Goal: Transaction & Acquisition: Purchase product/service

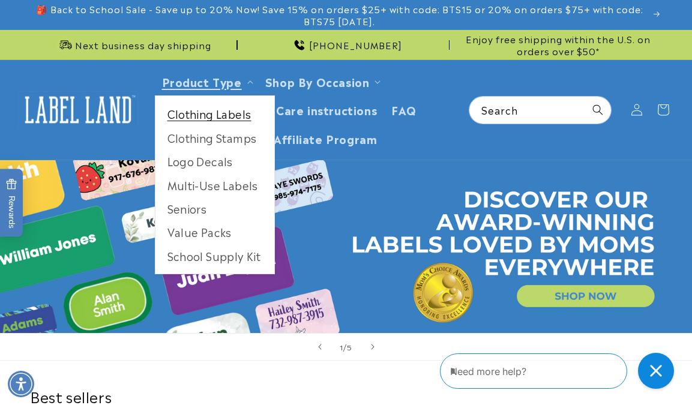
click at [218, 108] on link "Clothing Labels" at bounding box center [214, 113] width 119 height 23
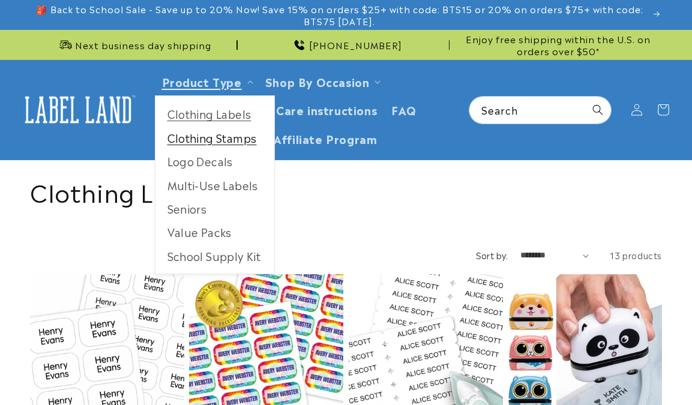
click at [223, 132] on link "Clothing Stamps" at bounding box center [214, 137] width 119 height 23
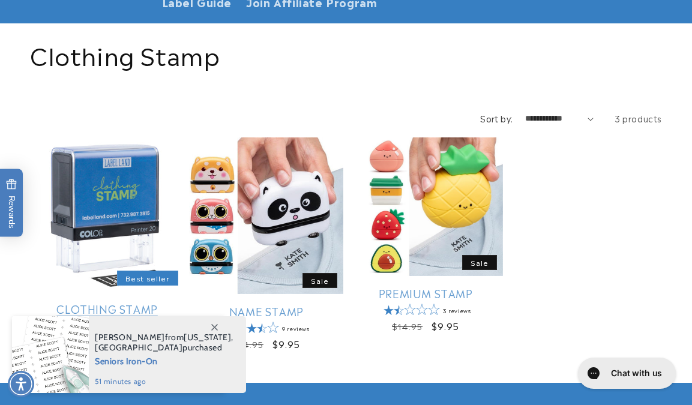
scroll to position [213, 0]
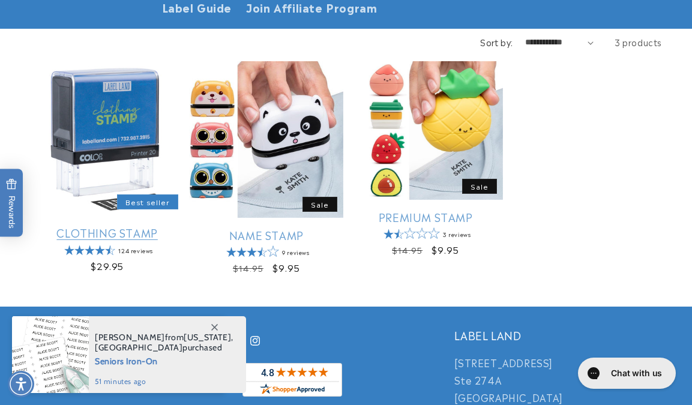
click at [145, 226] on link "Clothing Stamp" at bounding box center [107, 233] width 154 height 14
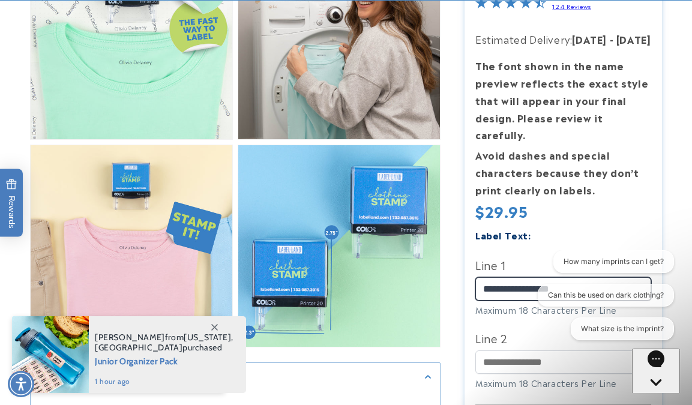
scroll to position [834, 0]
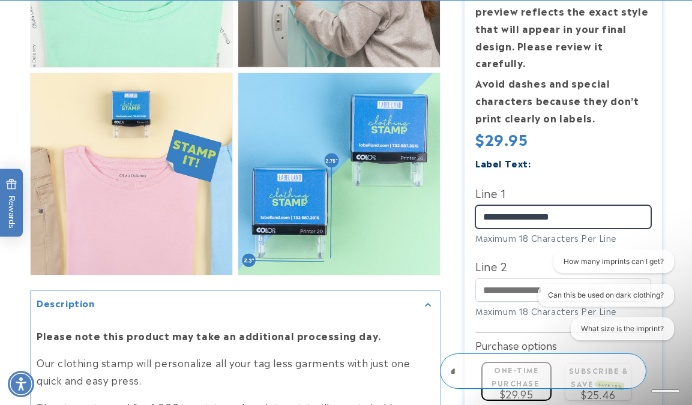
drag, startPoint x: 538, startPoint y: 199, endPoint x: 599, endPoint y: 197, distance: 60.7
click at [599, 205] on input "**********" at bounding box center [563, 216] width 176 height 23
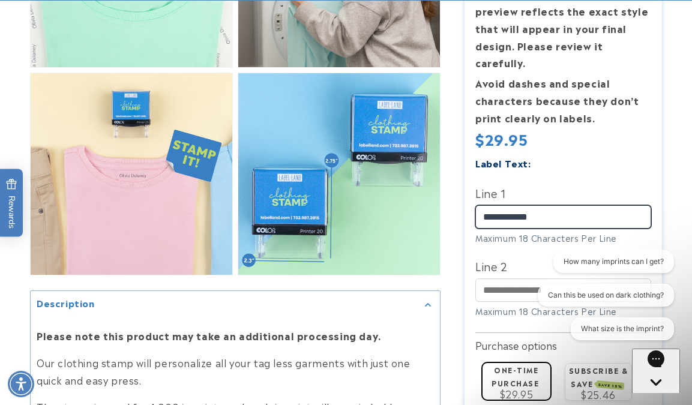
type input "**********"
click at [535, 270] on div "How many imprints can I get? Can this be used on dark clothing? What size is th…" at bounding box center [599, 297] width 147 height 95
click at [528, 280] on div "How many imprints can I get? Can this be used on dark clothing? What size is th…" at bounding box center [599, 297] width 147 height 95
click at [528, 277] on div "How many imprints can I get? Can this be used on dark clothing? What size is th…" at bounding box center [599, 297] width 147 height 95
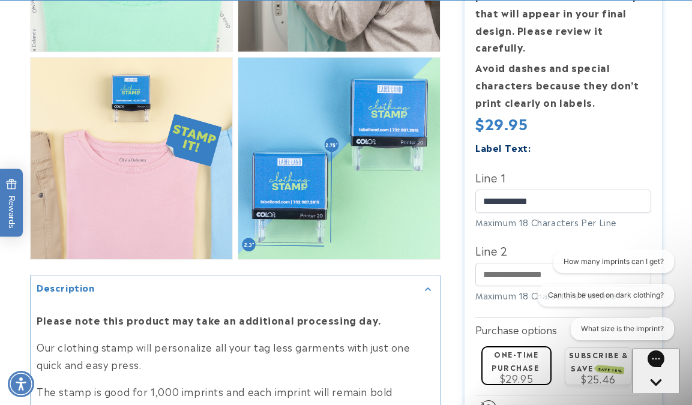
scroll to position [887, 0]
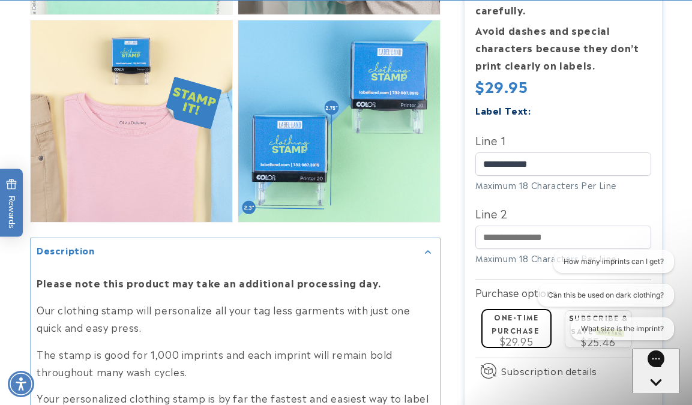
click at [571, 184] on div "**********" at bounding box center [563, 189] width 176 height 175
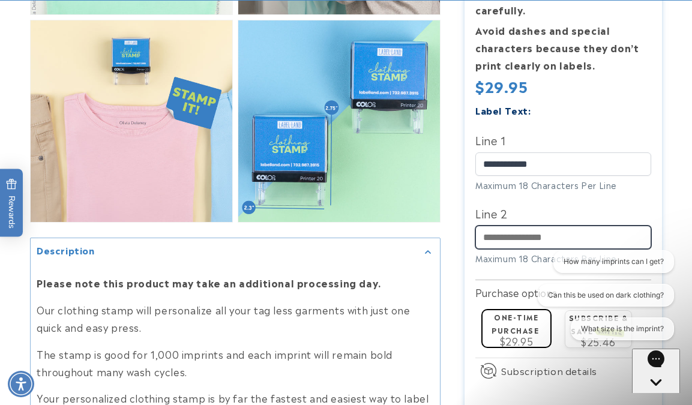
click at [573, 226] on input "Line 2" at bounding box center [563, 237] width 176 height 23
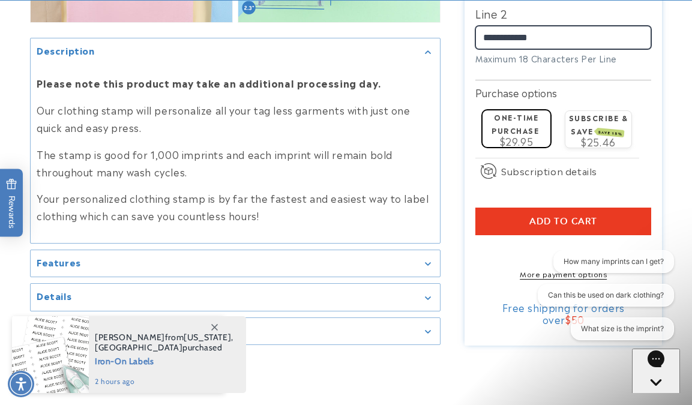
scroll to position [1124, 0]
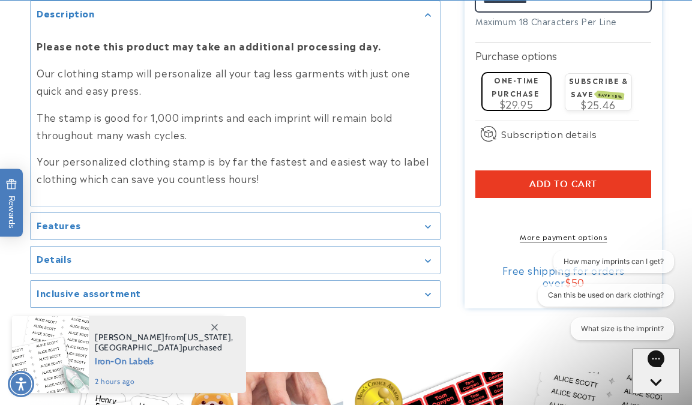
type input "**********"
click at [507, 174] on button "Add to cart" at bounding box center [563, 184] width 176 height 28
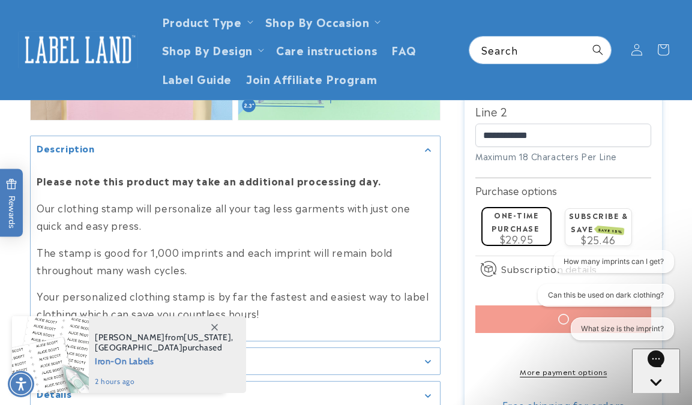
scroll to position [660, 0]
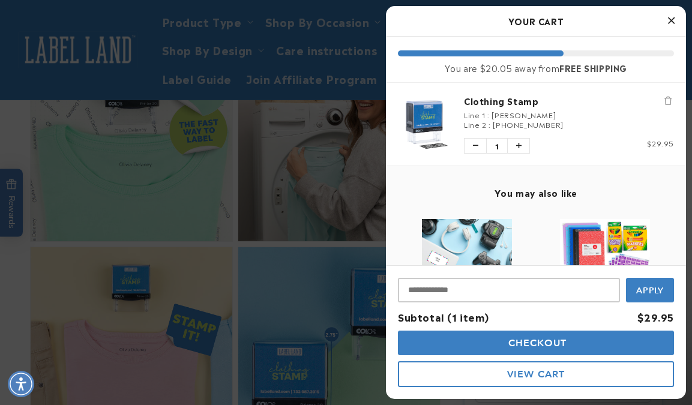
click at [507, 348] on span "Checkout" at bounding box center [536, 342] width 62 height 11
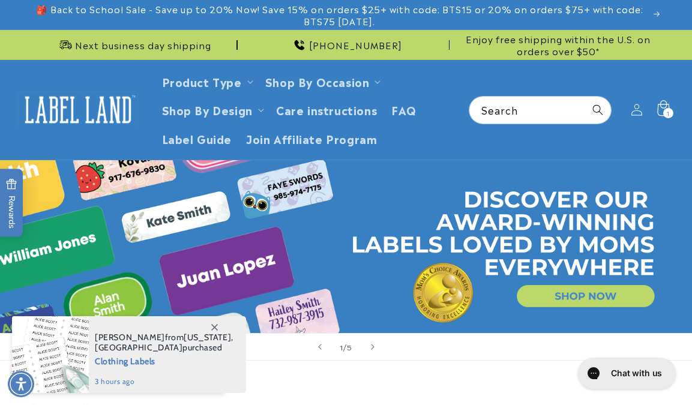
click at [668, 116] on span "1" at bounding box center [668, 113] width 3 height 10
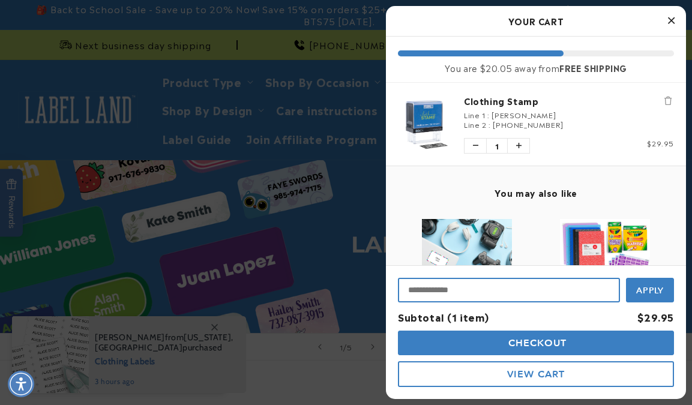
click at [470, 294] on input "Input Discount" at bounding box center [509, 290] width 222 height 25
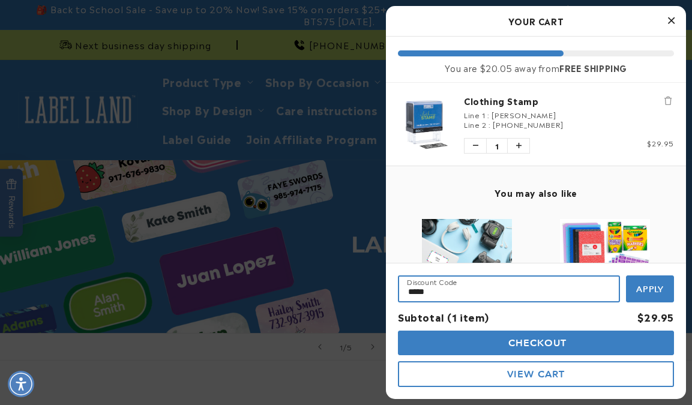
type input "*****"
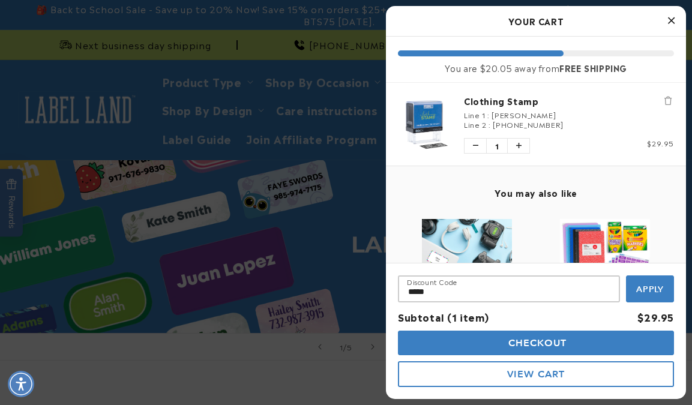
click at [631, 295] on button "Apply" at bounding box center [650, 289] width 48 height 27
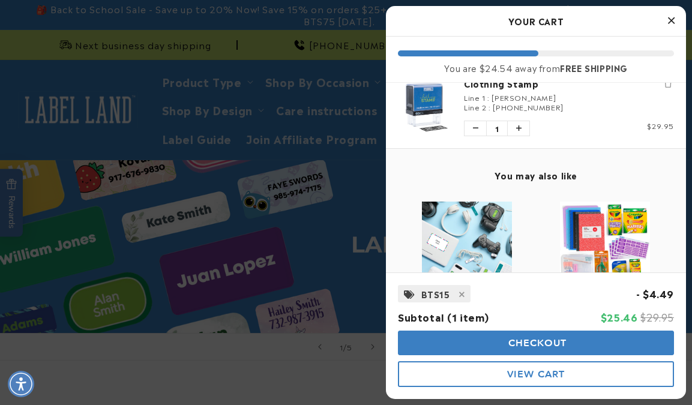
scroll to position [38, 0]
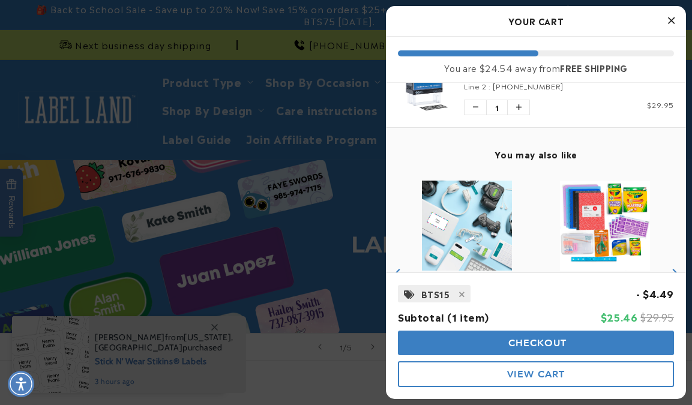
click at [669, 18] on icon "Close Cart" at bounding box center [671, 20] width 7 height 11
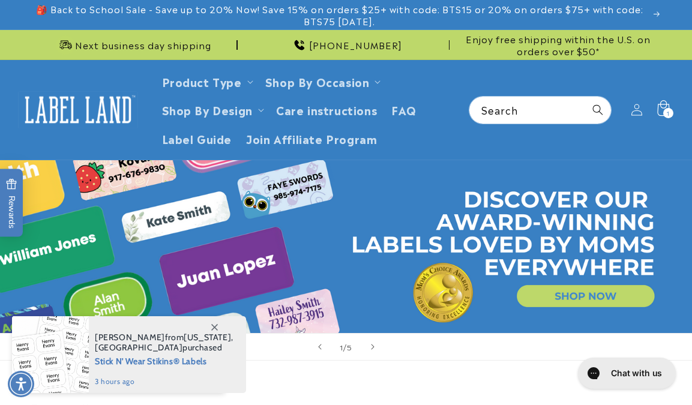
click at [674, 98] on icon at bounding box center [663, 110] width 28 height 28
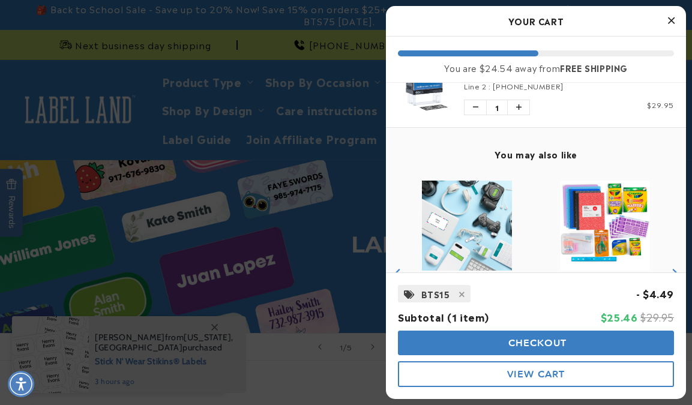
scroll to position [76, 0]
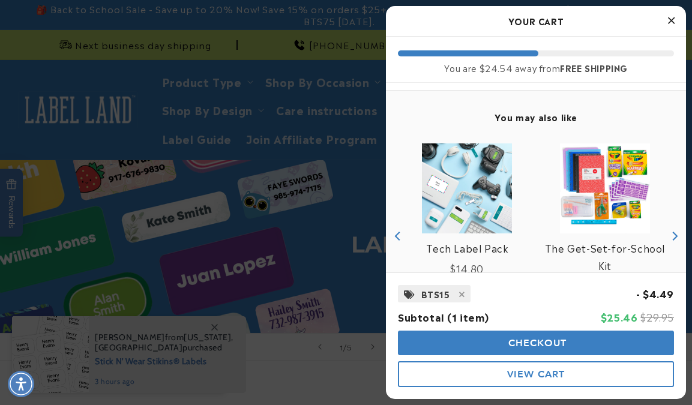
click at [532, 336] on button "Checkout" at bounding box center [536, 343] width 276 height 25
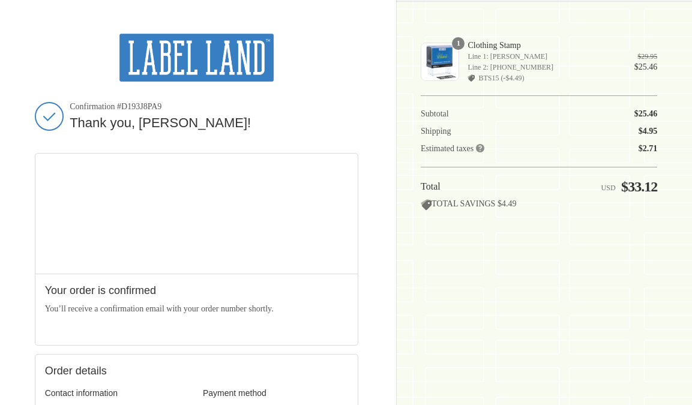
scroll to position [32, 0]
